Goal: Task Accomplishment & Management: Complete application form

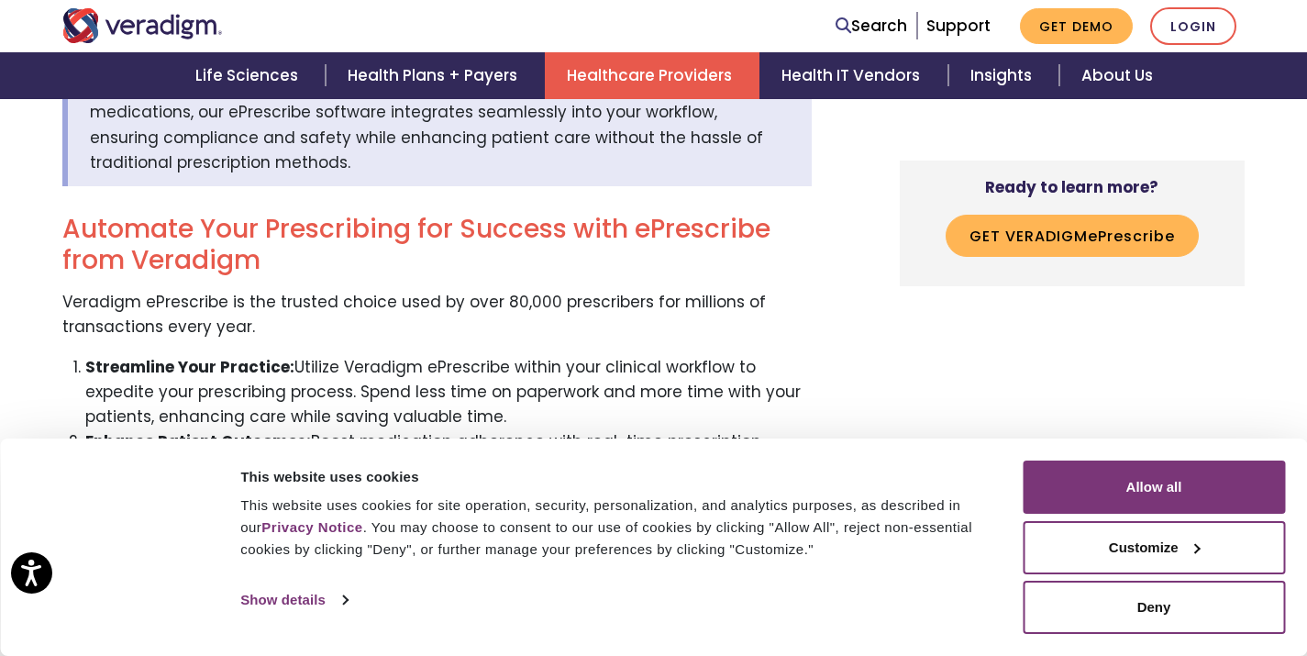
scroll to position [672, 0]
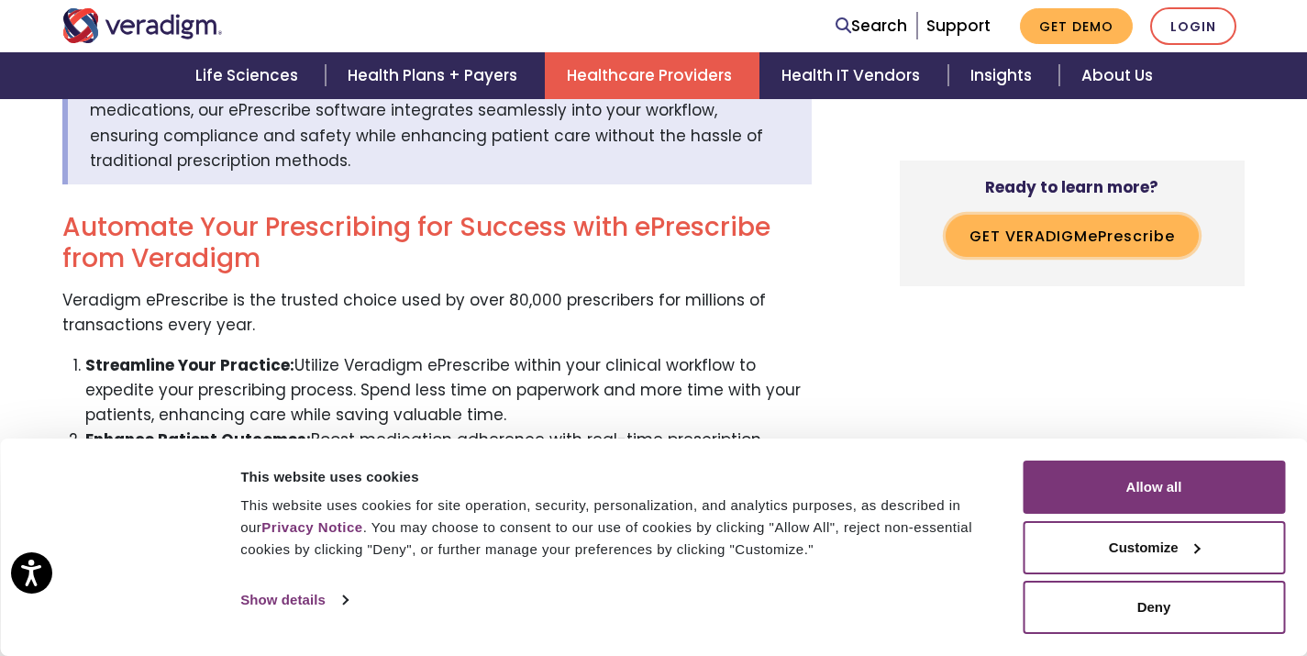
click at [1071, 231] on button "Get Veradigm e P rescribe" at bounding box center [1072, 236] width 253 height 42
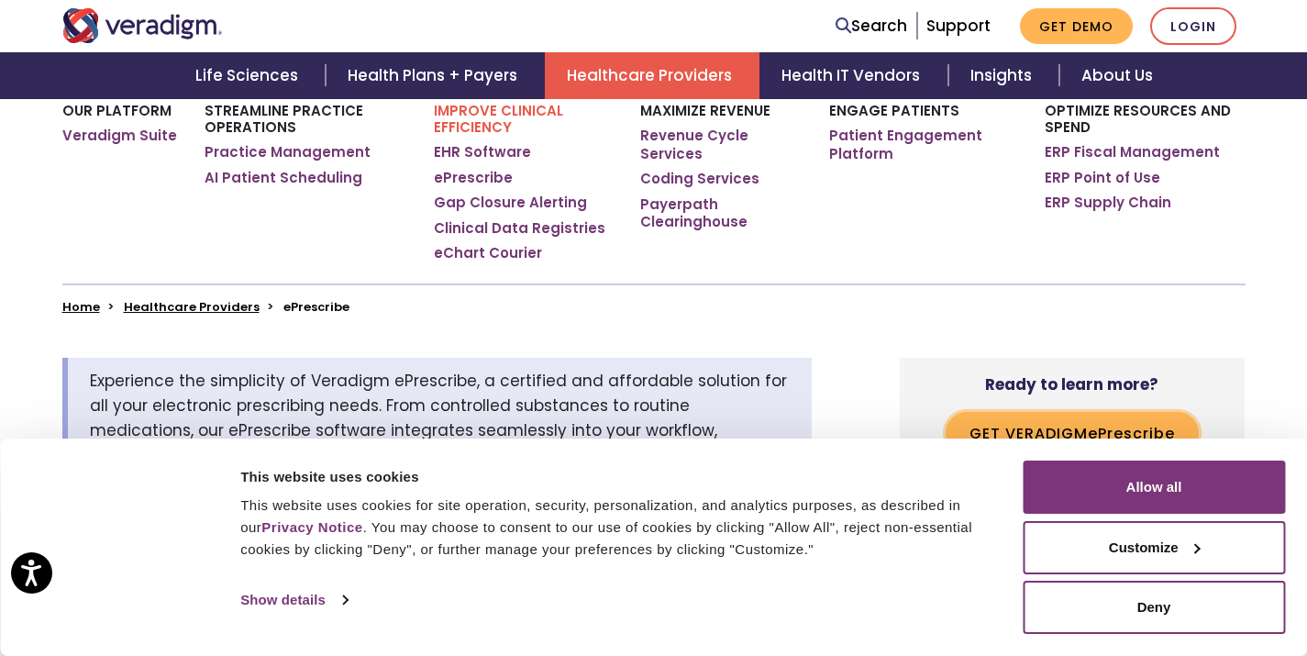
scroll to position [0, 0]
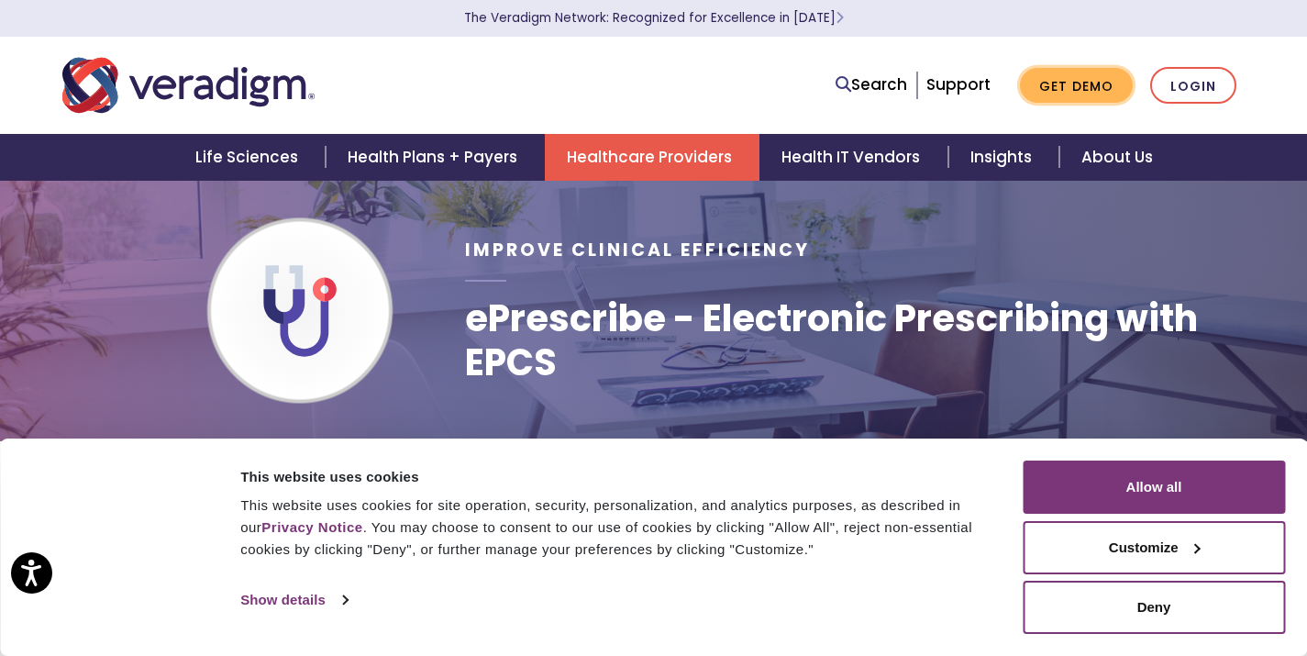
click at [1076, 89] on link "Get Demo" at bounding box center [1076, 86] width 113 height 36
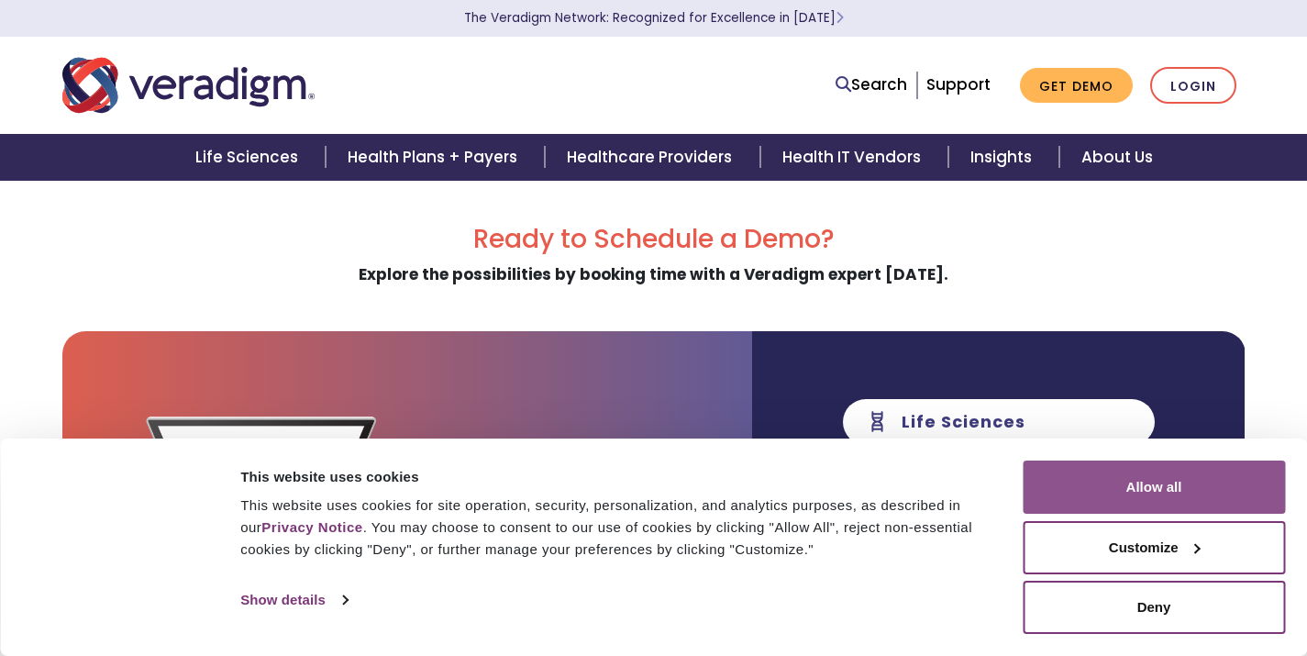
click at [1163, 490] on button "Allow all" at bounding box center [1154, 487] width 262 height 53
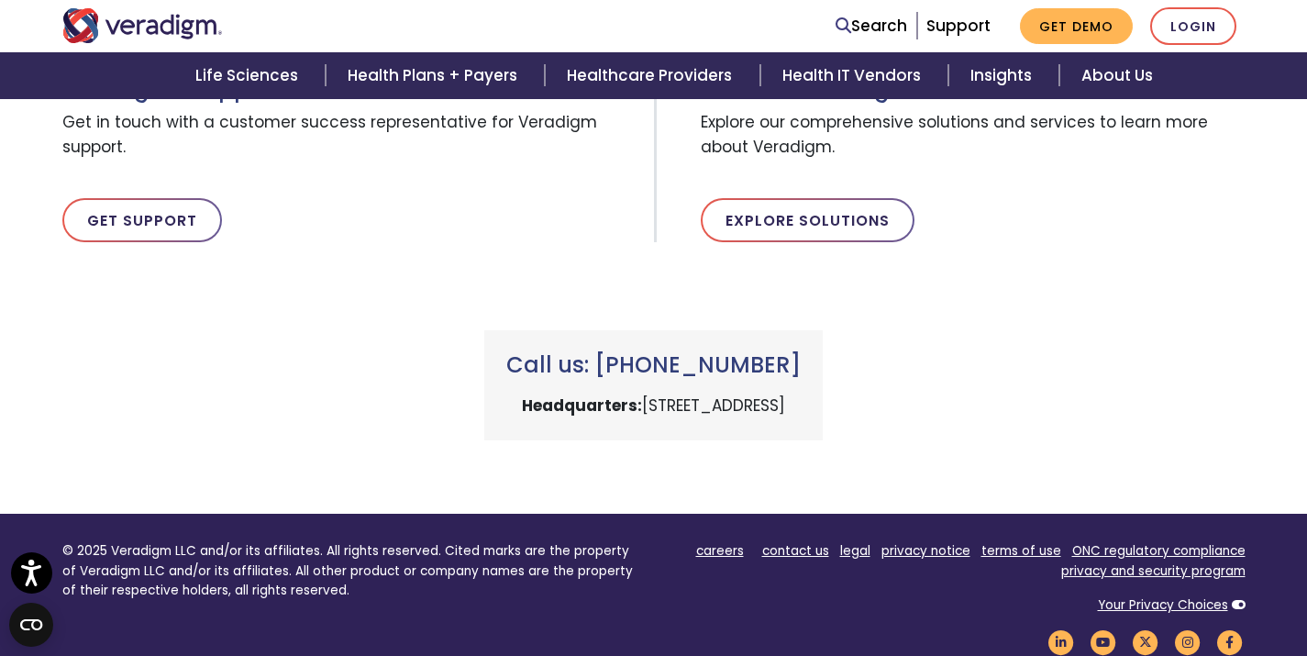
scroll to position [683, 0]
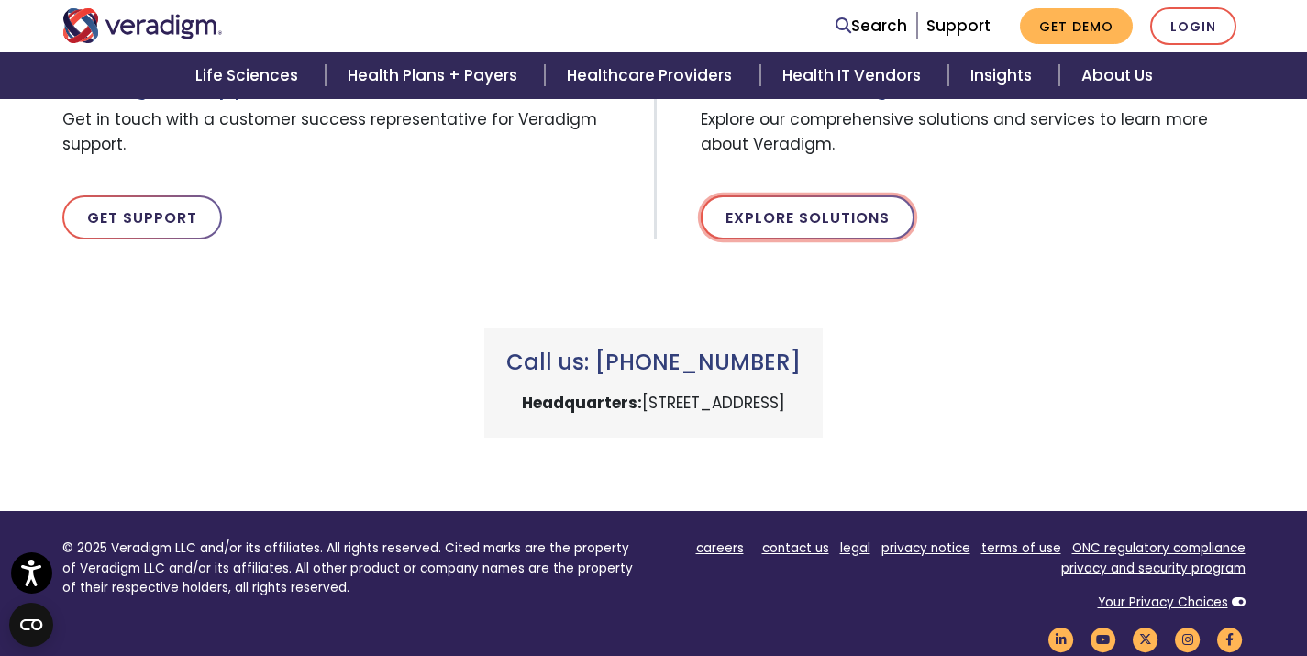
click at [870, 219] on link "Explore Solutions" at bounding box center [808, 217] width 214 height 44
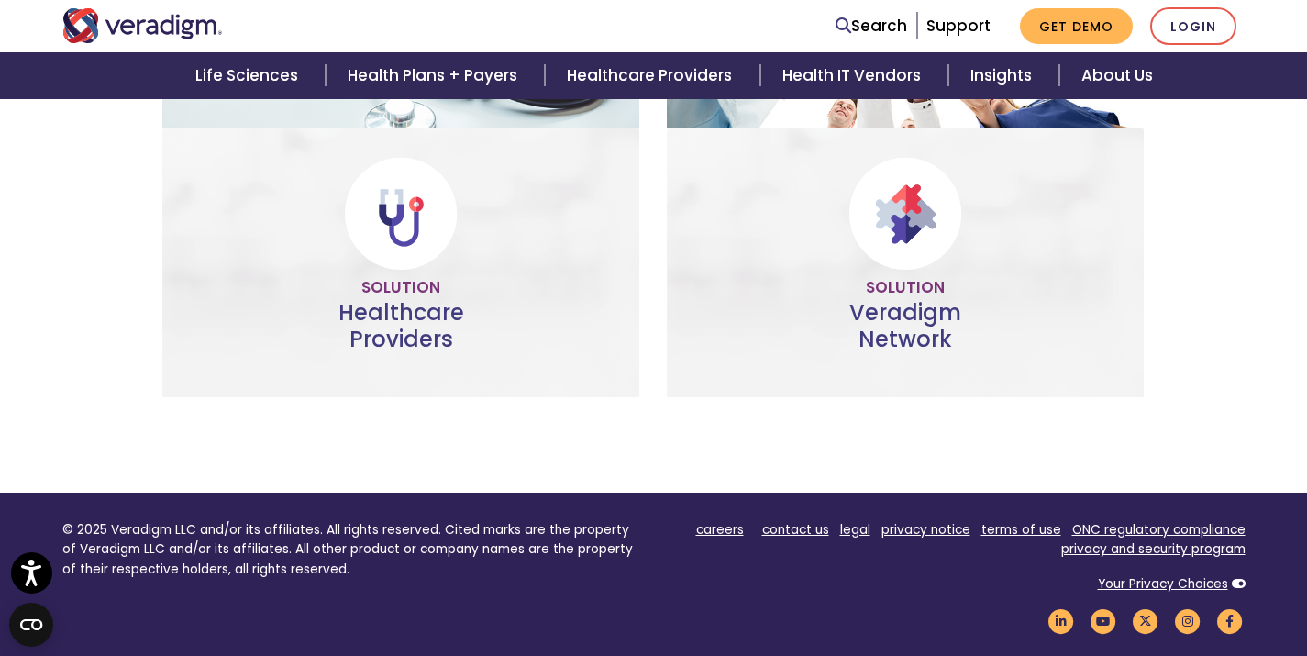
scroll to position [1083, 0]
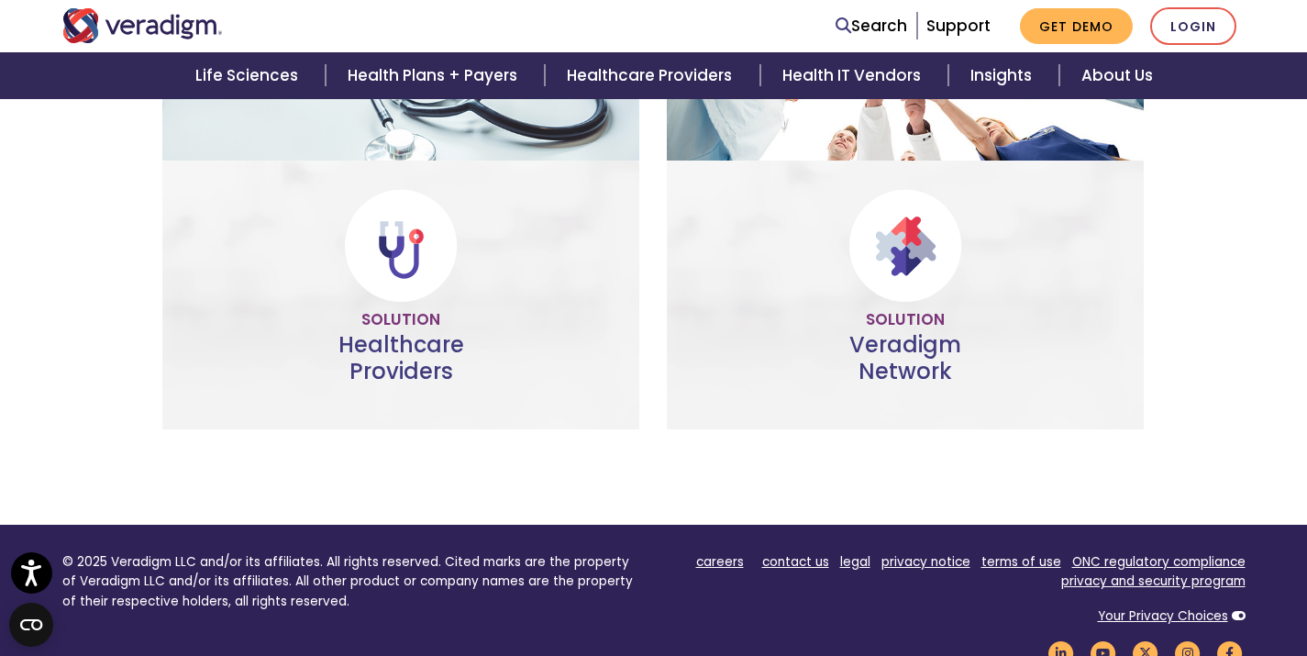
click at [409, 362] on link "Help more" at bounding box center [401, 354] width 133 height 42
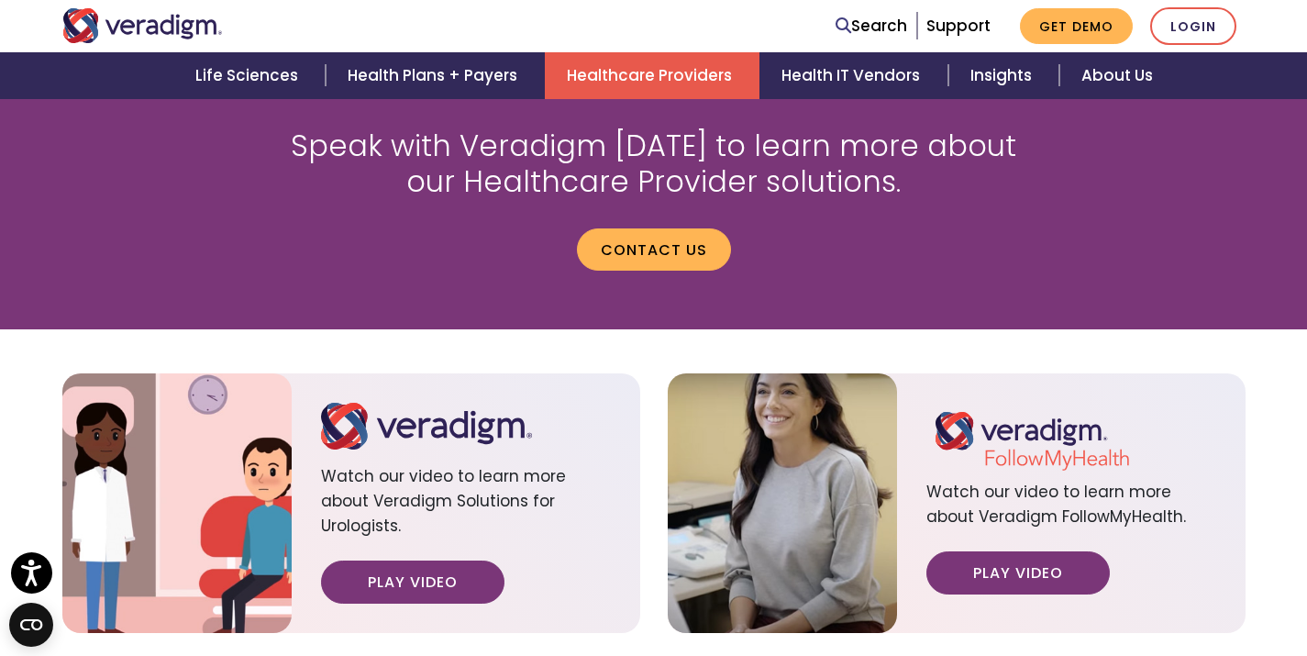
scroll to position [2039, 0]
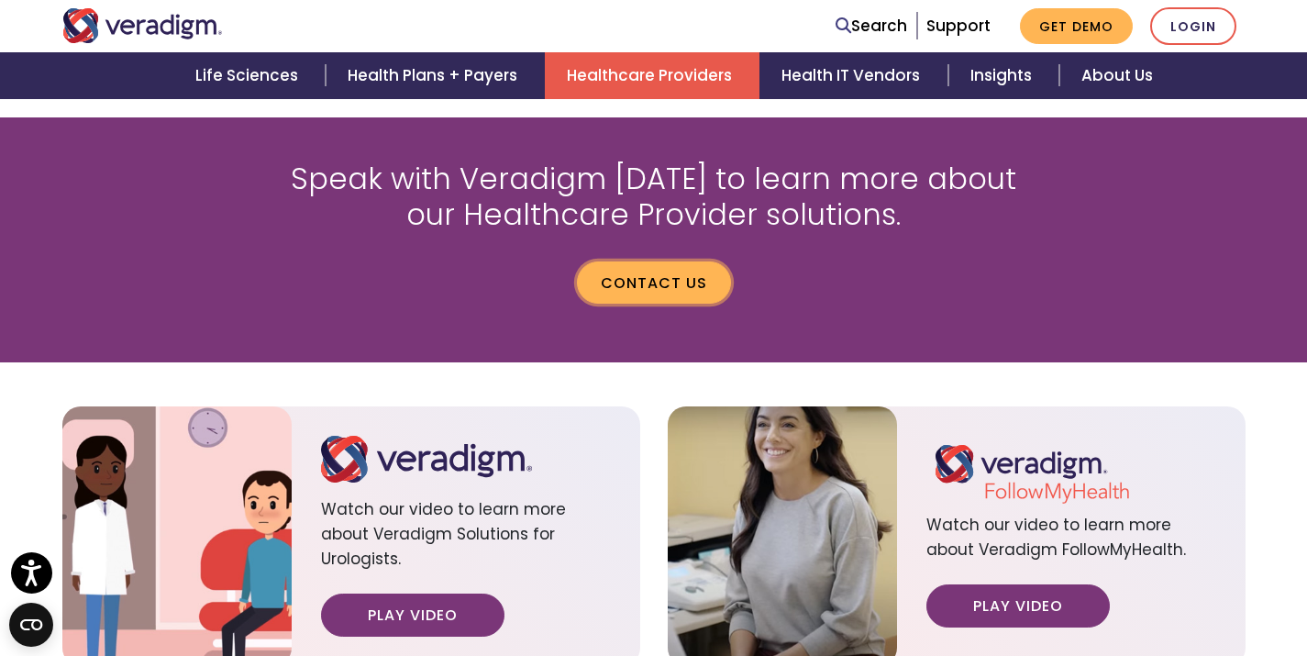
click at [652, 261] on link "Contact us" at bounding box center [654, 282] width 154 height 42
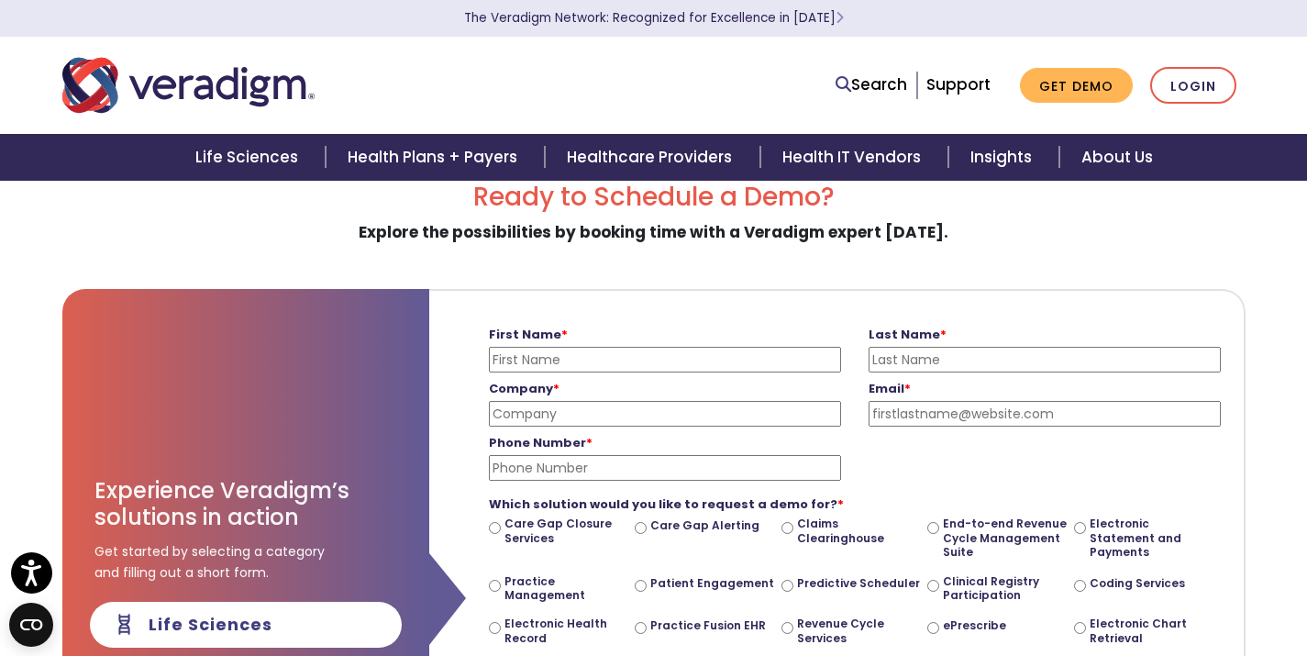
type input "[PERSON_NAME]"
type input "De [PERSON_NAME]"
type input "[EMAIL_ADDRESS][DOMAIN_NAME]"
type input "09668073171"
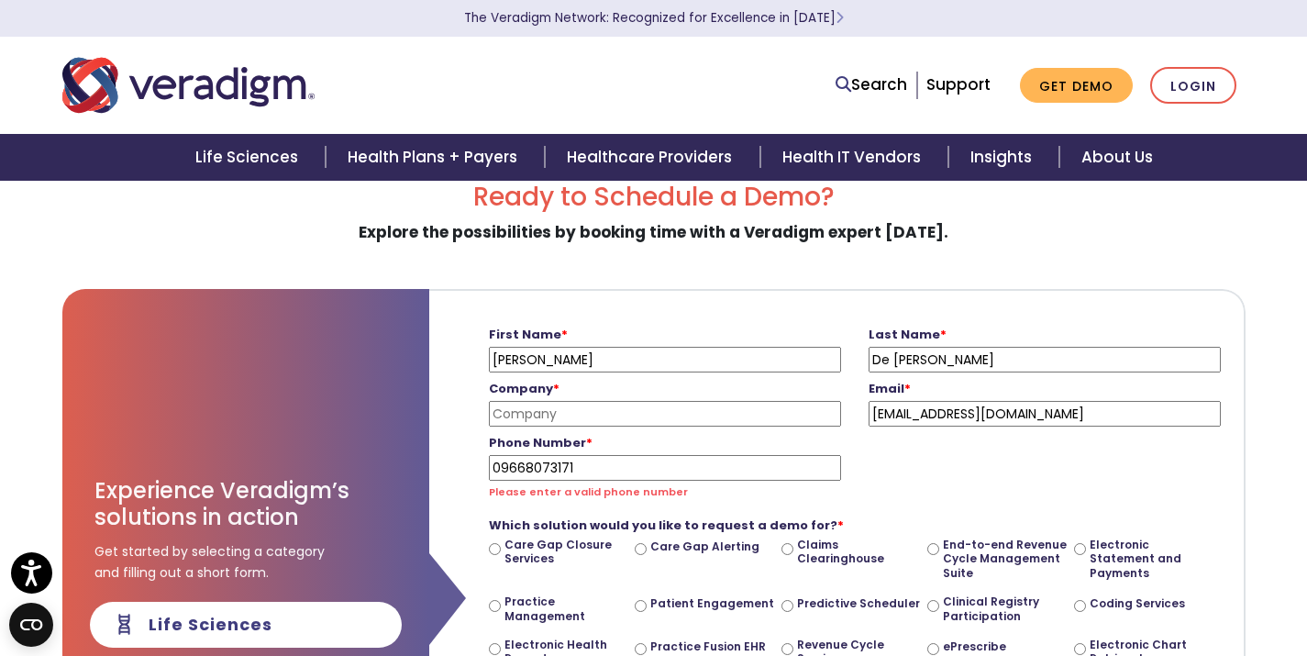
click at [721, 417] on input "Company *" at bounding box center [665, 414] width 352 height 26
type input "Allia Health Group"
drag, startPoint x: 590, startPoint y: 468, endPoint x: 423, endPoint y: 468, distance: 167.0
click at [423, 468] on div "Experience Veradigm’s solutions in action Get started by selecting a category a…" at bounding box center [654, 656] width 1184 height 734
drag, startPoint x: 501, startPoint y: 471, endPoint x: 479, endPoint y: 471, distance: 22.0
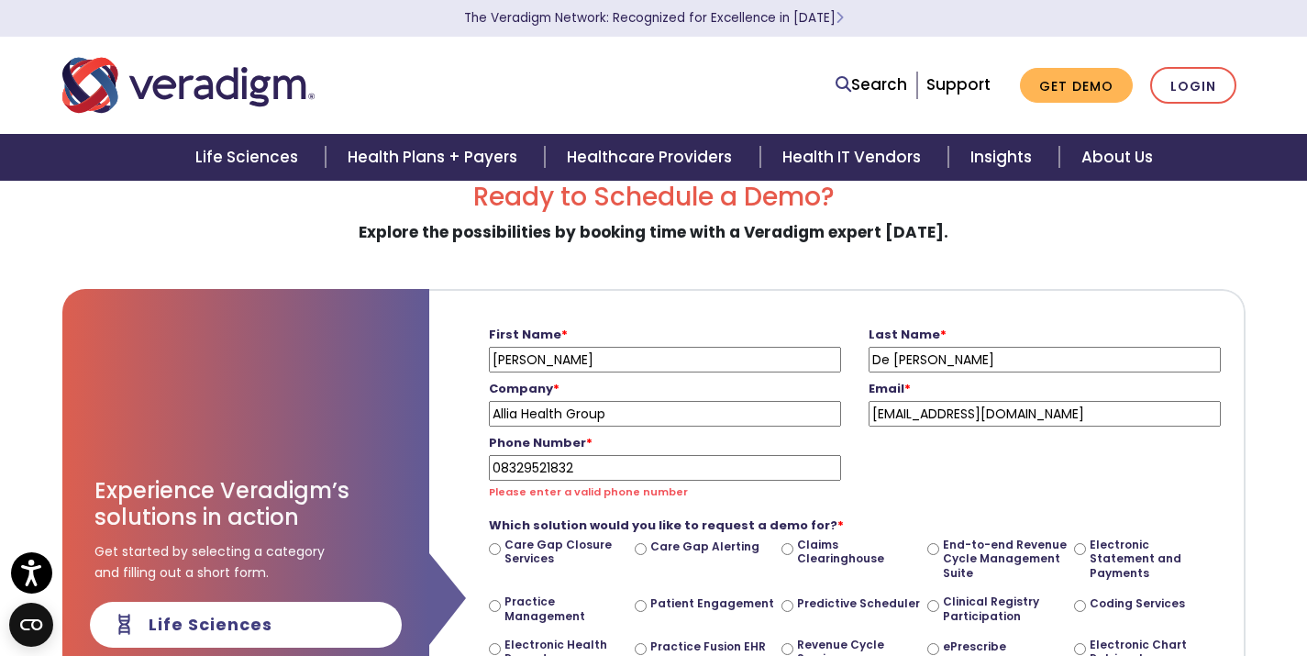
click at [487, 471] on div "Phone Number * 08329521832 Please enter a valid phone number" at bounding box center [665, 464] width 380 height 75
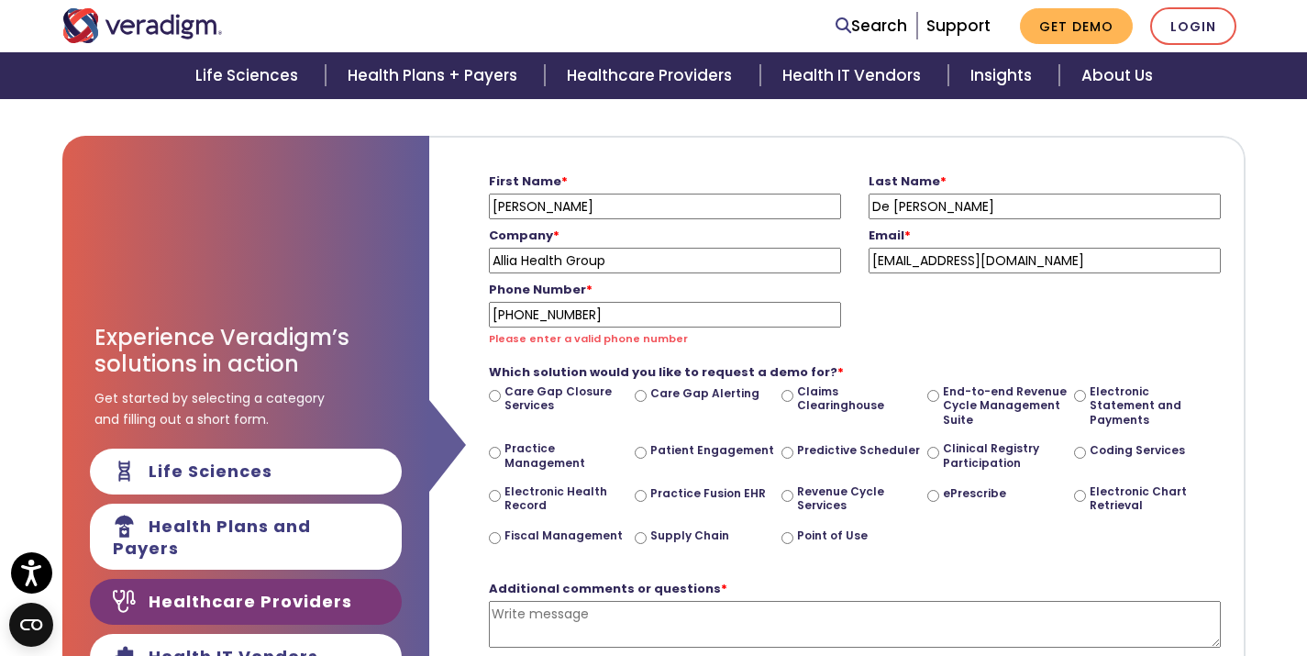
scroll to position [196, 0]
type input "+18329521832"
click at [935, 495] on div "ePrescribe" at bounding box center [1001, 504] width 147 height 43
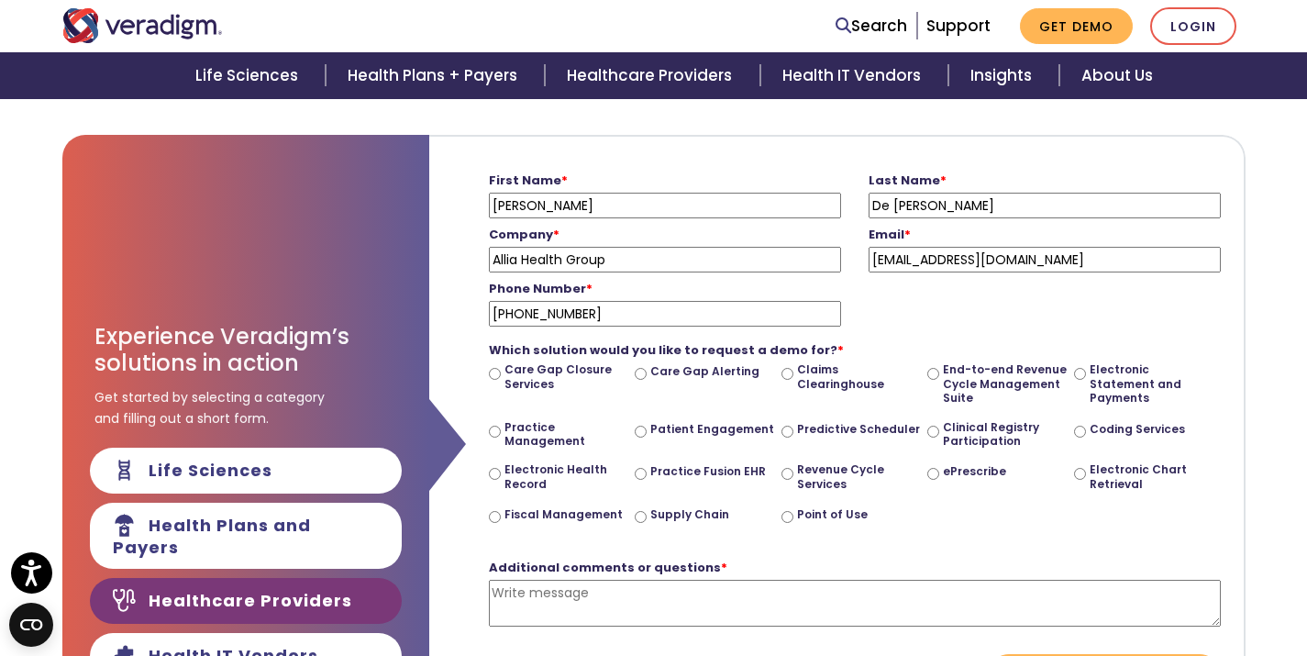
click at [935, 473] on input "ePrescribe" at bounding box center [934, 474] width 12 height 12
radio input "true"
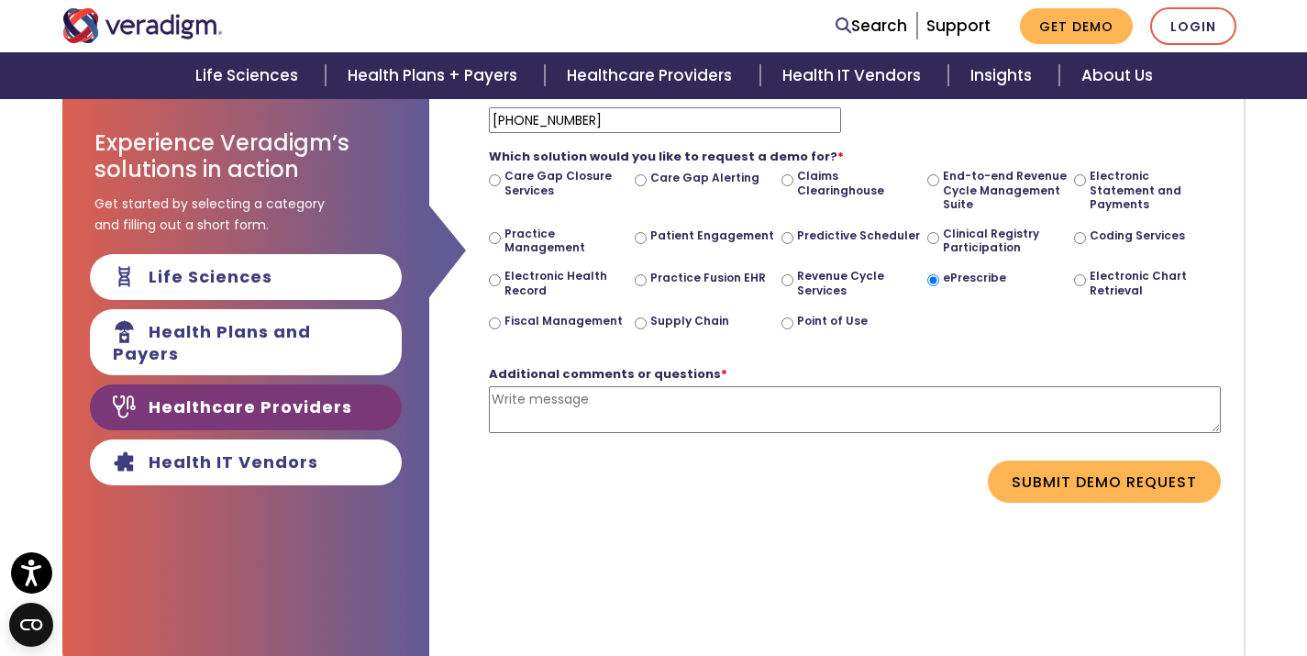
scroll to position [395, 0]
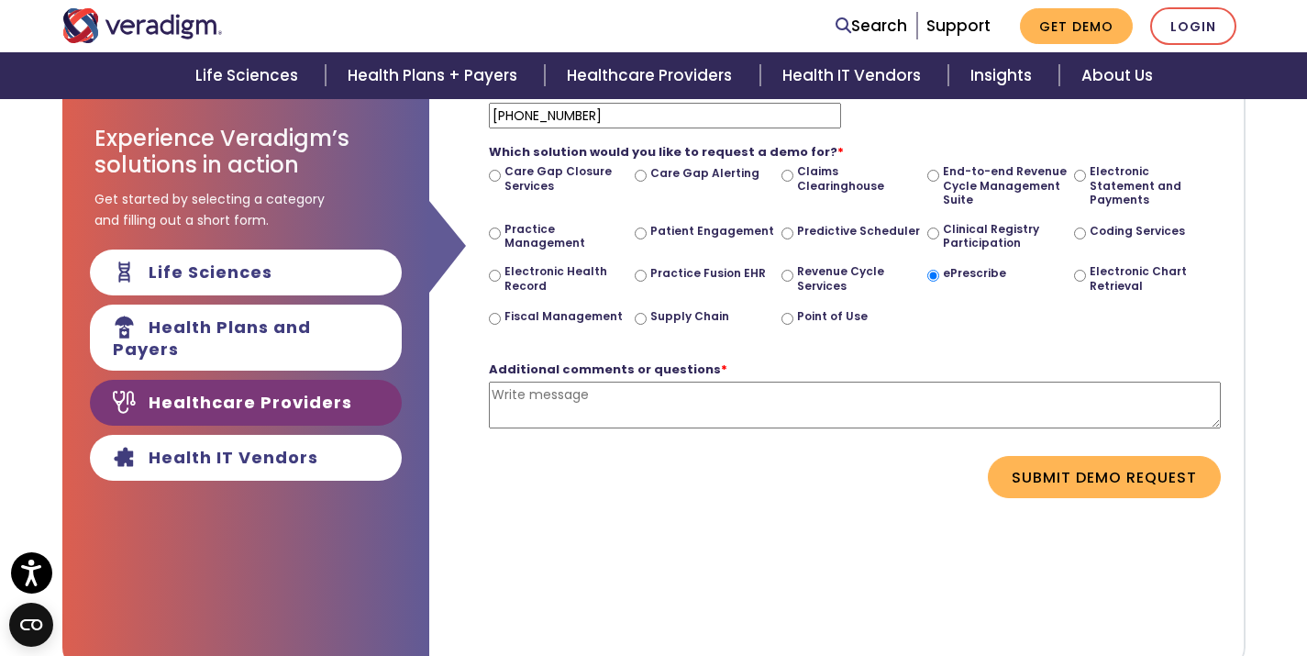
click at [685, 392] on textarea "Additional comments or questions *" at bounding box center [855, 405] width 732 height 47
paste textarea "Hi! We would like to know if your e-prescribing software can integrate and send…"
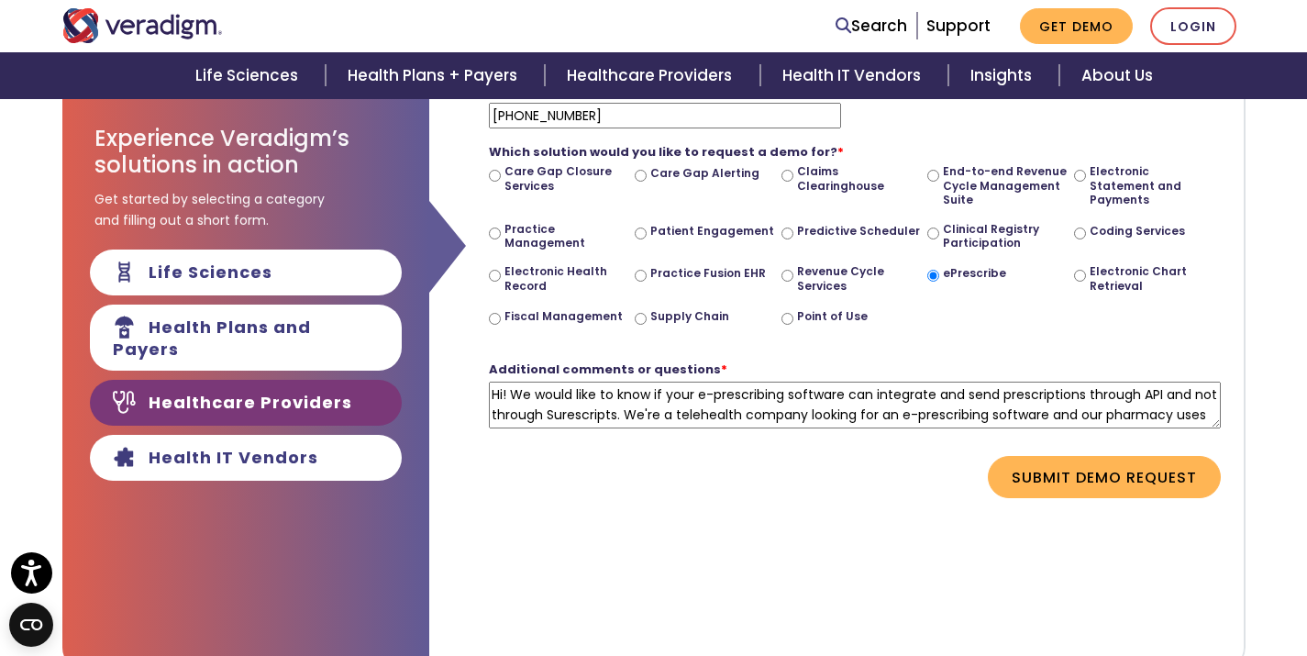
scroll to position [17, 0]
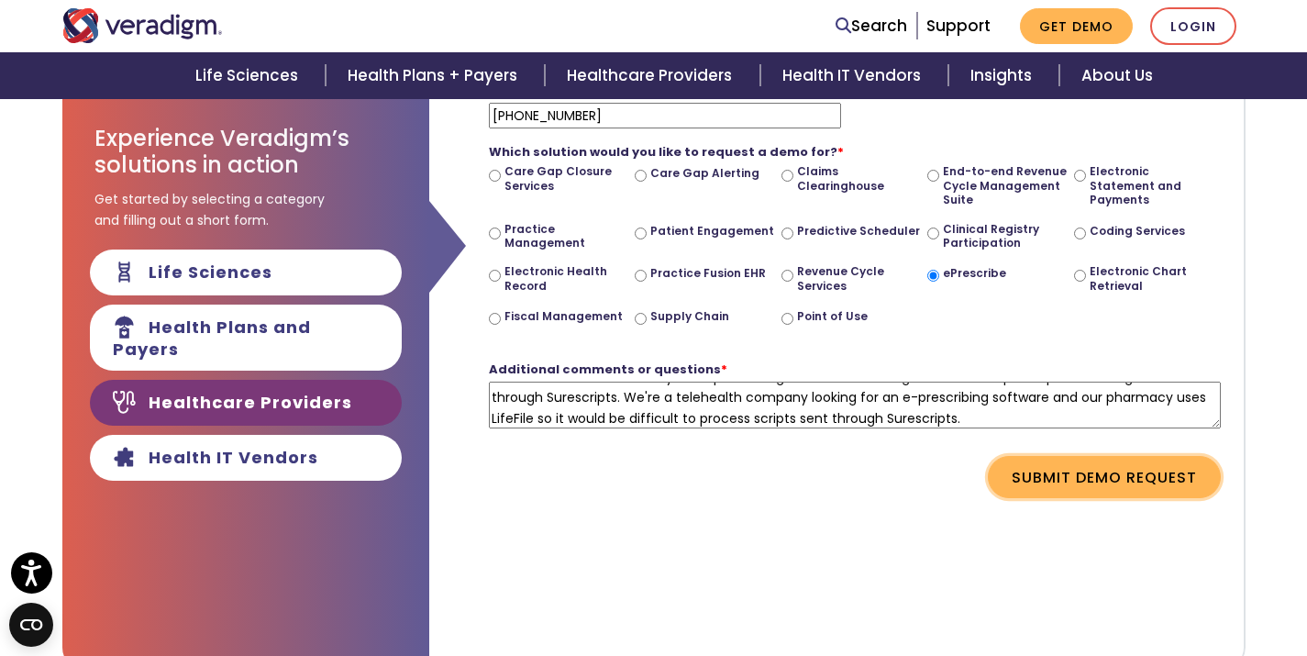
type textarea "Hi! We would like to know if your e-prescribing software can integrate and send…"
click at [1149, 486] on button "Submit Demo Request" at bounding box center [1104, 477] width 233 height 42
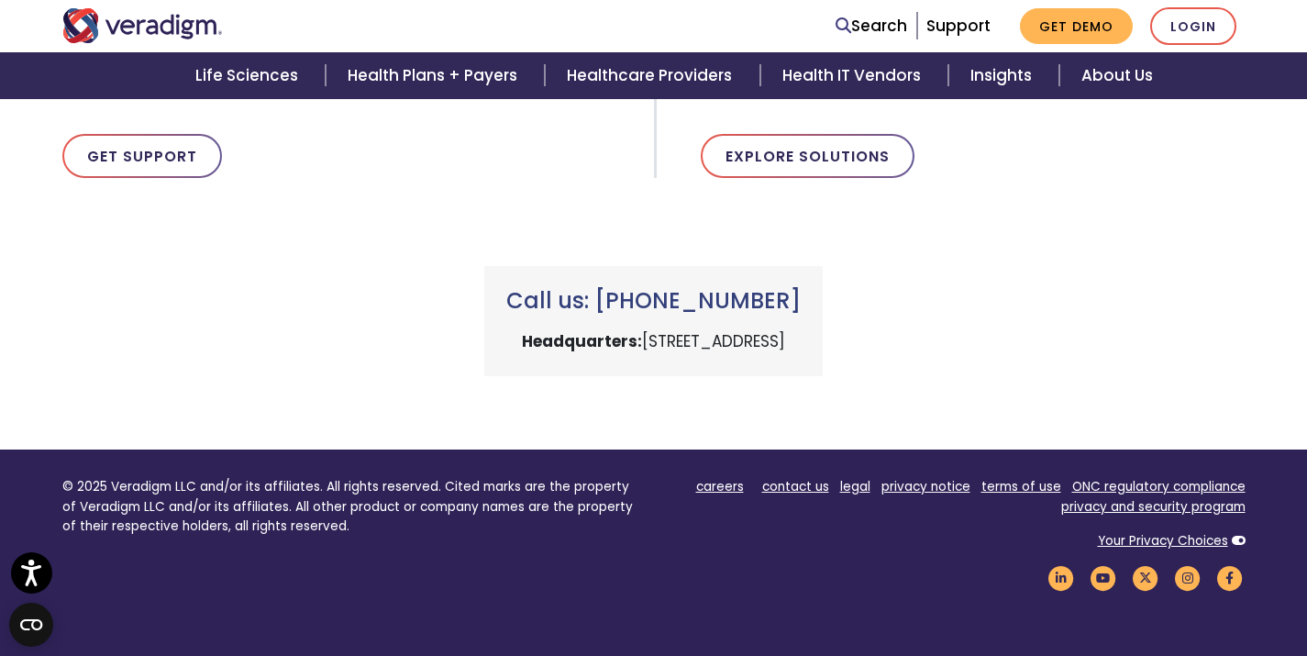
scroll to position [375, 0]
